Goal: Information Seeking & Learning: Learn about a topic

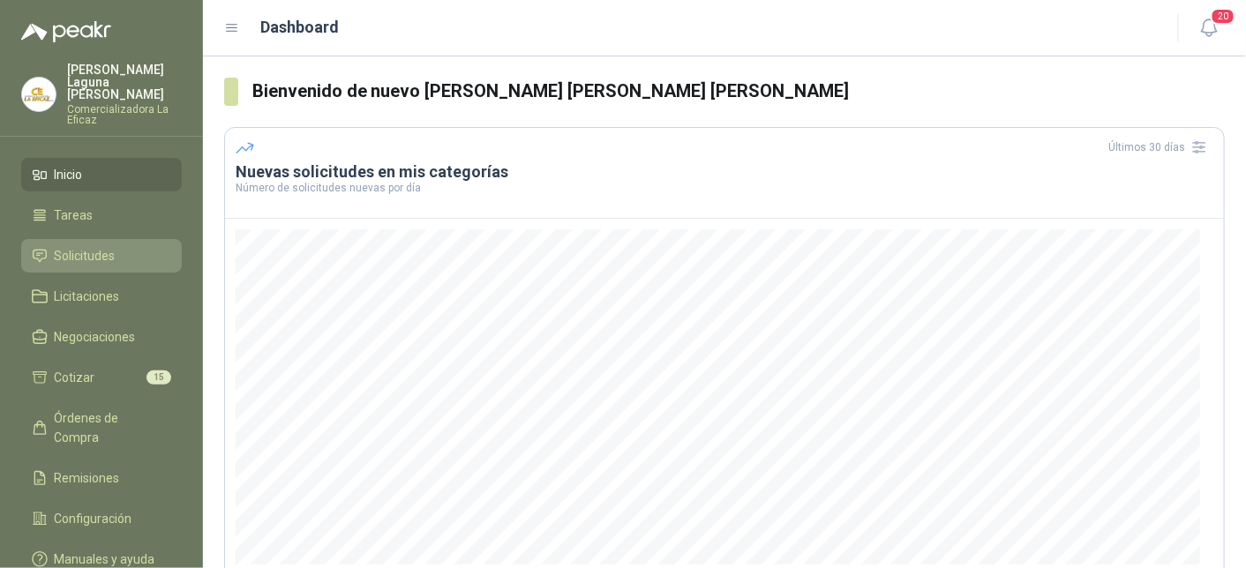
click at [78, 246] on span "Solicitudes" at bounding box center [85, 255] width 61 height 19
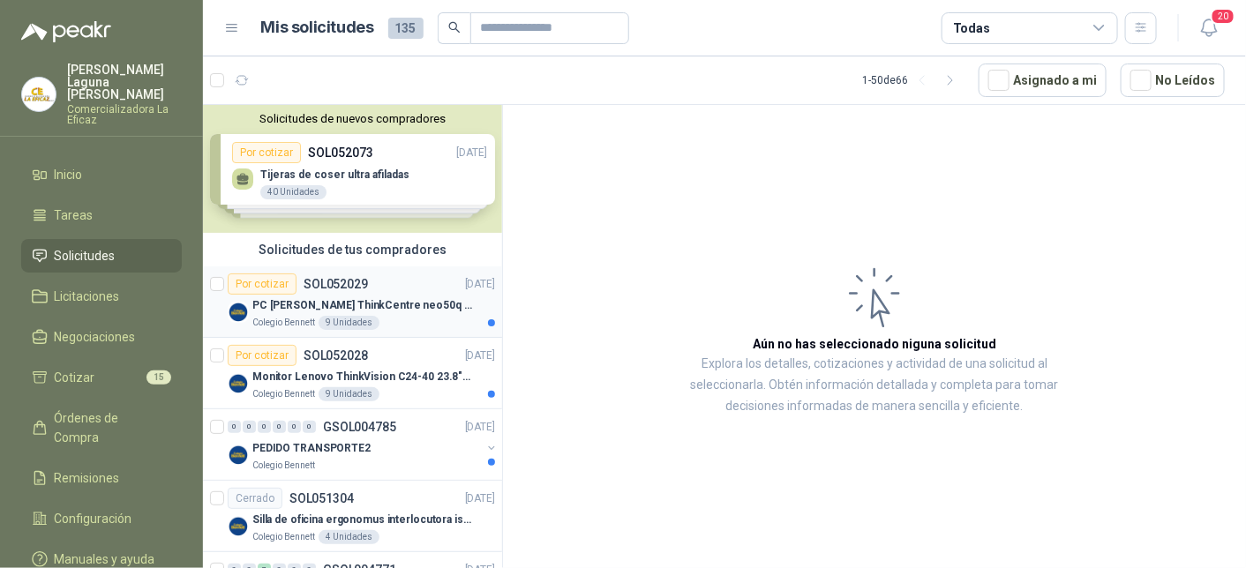
click at [357, 299] on p "PC [PERSON_NAME] ThinkCentre neo50q Gen 4 Core i5 16Gb 512Gb SSD Win 11 Pro 3YW…" at bounding box center [362, 305] width 220 height 17
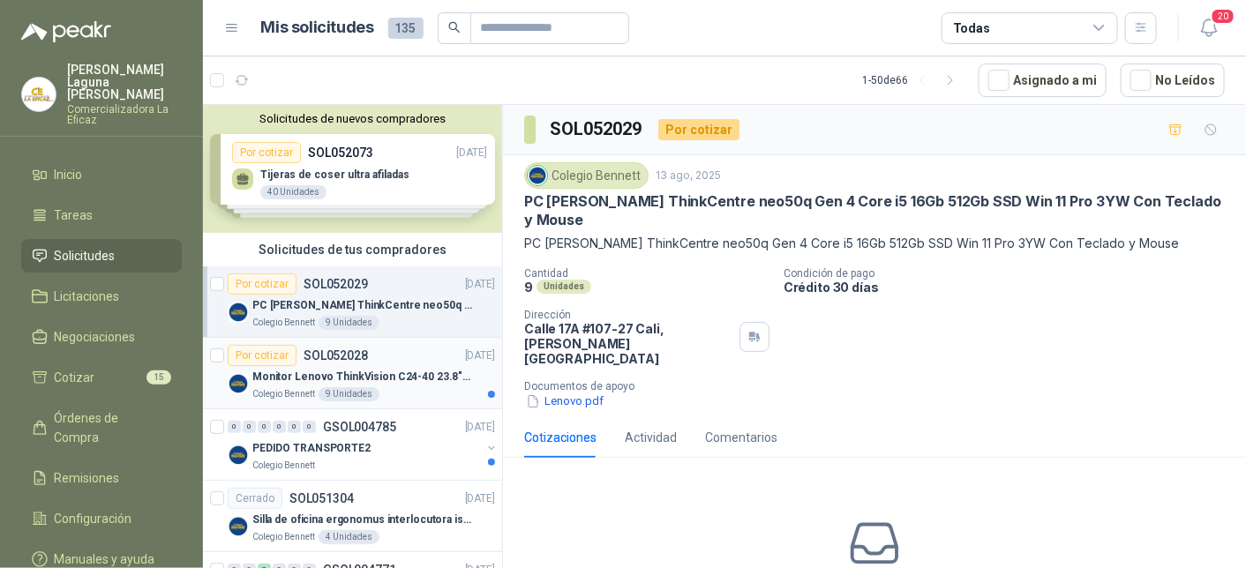
click at [271, 377] on p "Monitor Lenovo ThinkVision C24-40 23.8" 3YW" at bounding box center [362, 377] width 220 height 17
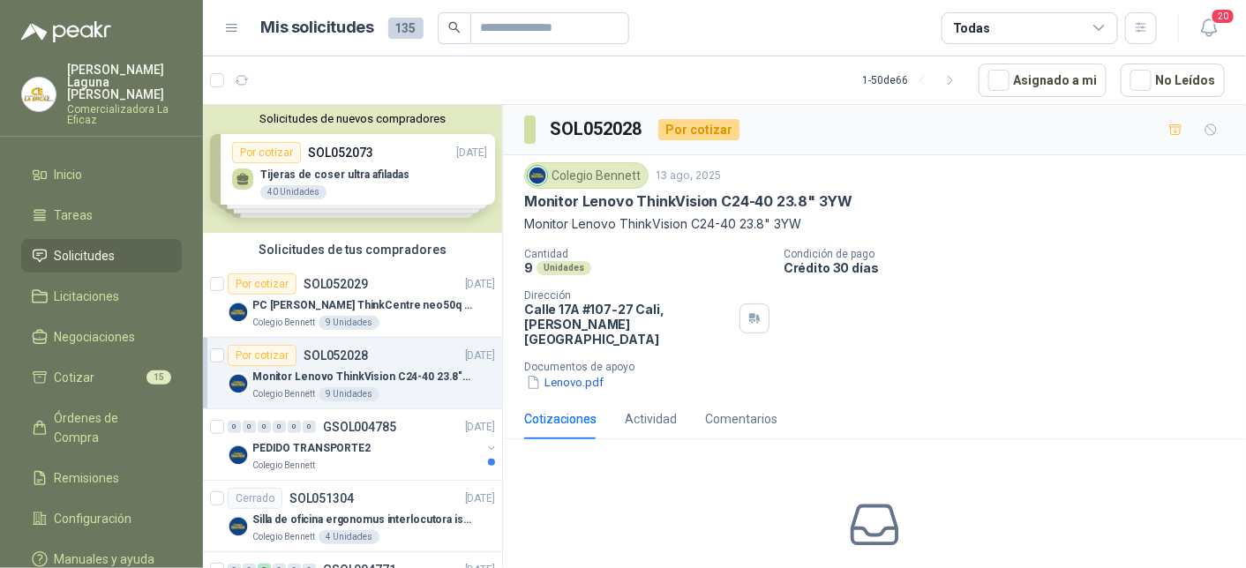
scroll to position [89, 0]
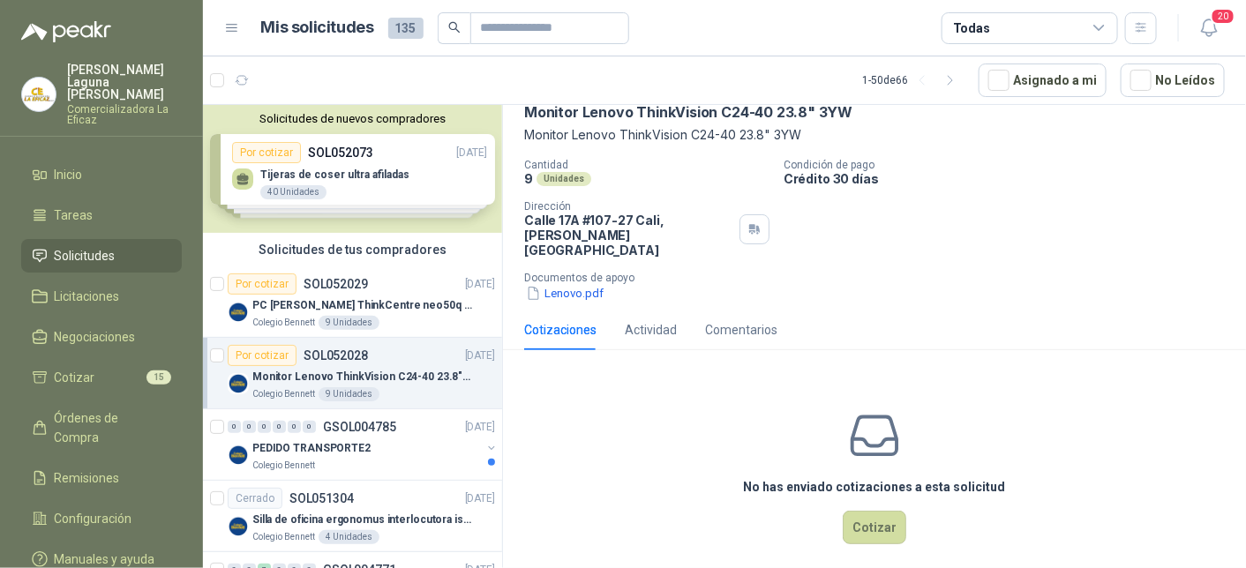
click at [568, 320] on div "Cotizaciones" at bounding box center [560, 329] width 72 height 19
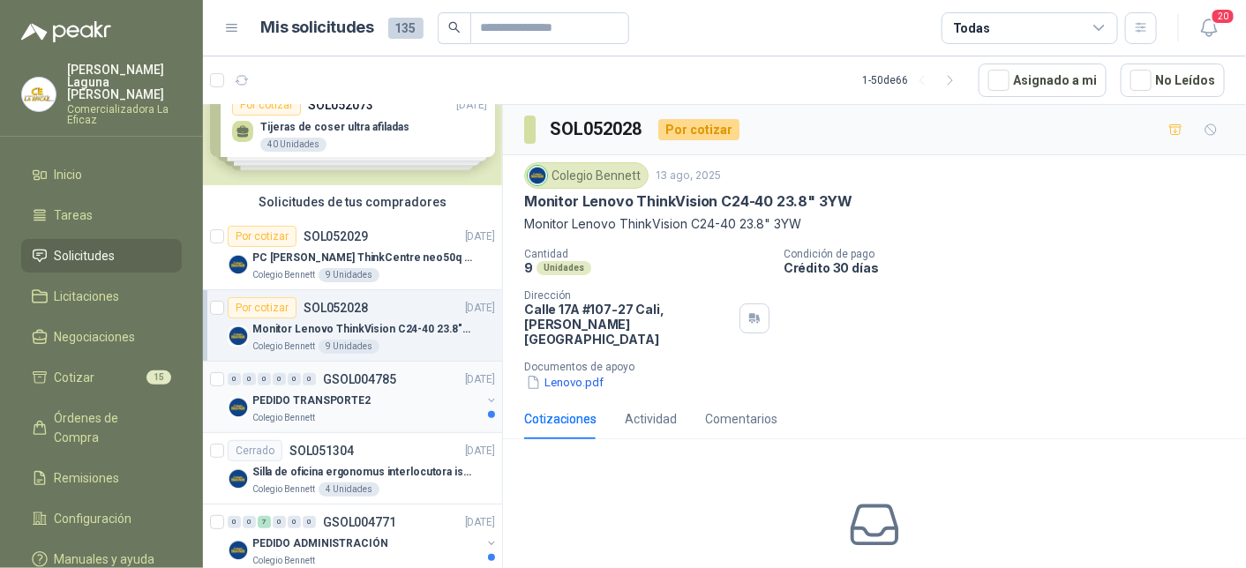
scroll to position [88, 0]
